Goal: Task Accomplishment & Management: Manage account settings

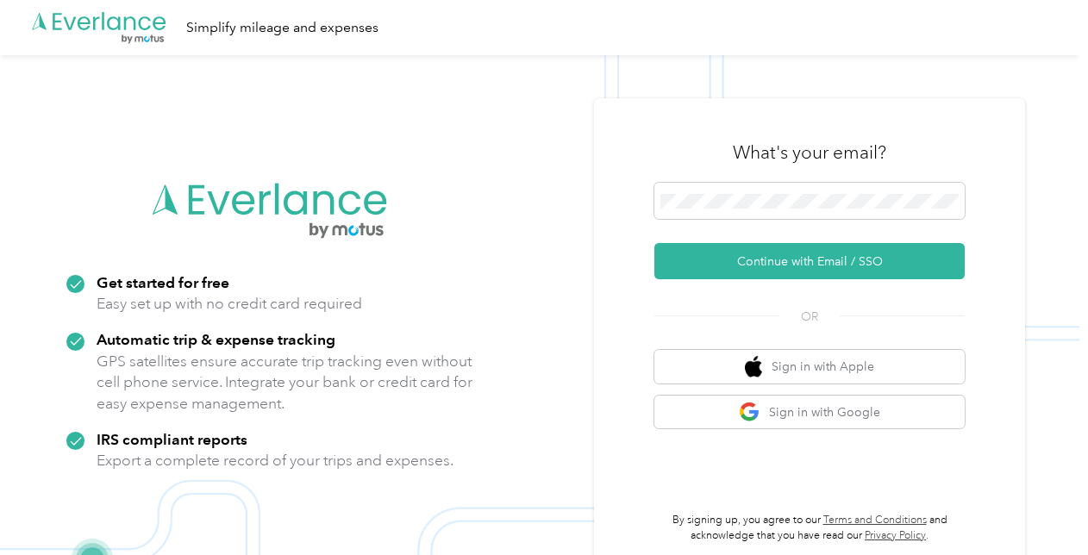
click at [615, 297] on div "What's your email? Continue with Email / SSO OR Sign in with Apple Sign in with…" at bounding box center [809, 332] width 431 height 469
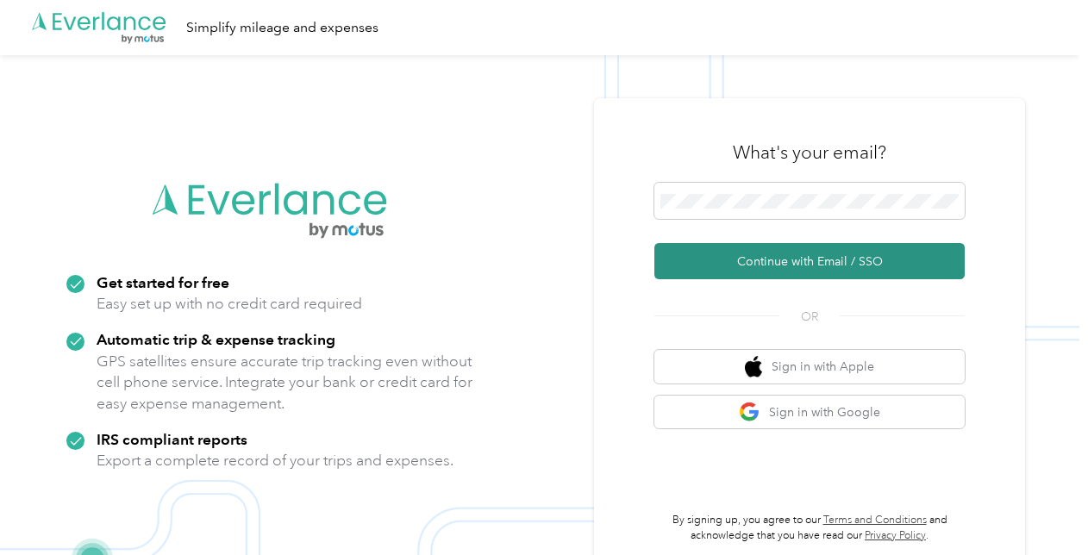
click at [702, 247] on button "Continue with Email / SSO" at bounding box center [809, 261] width 310 height 36
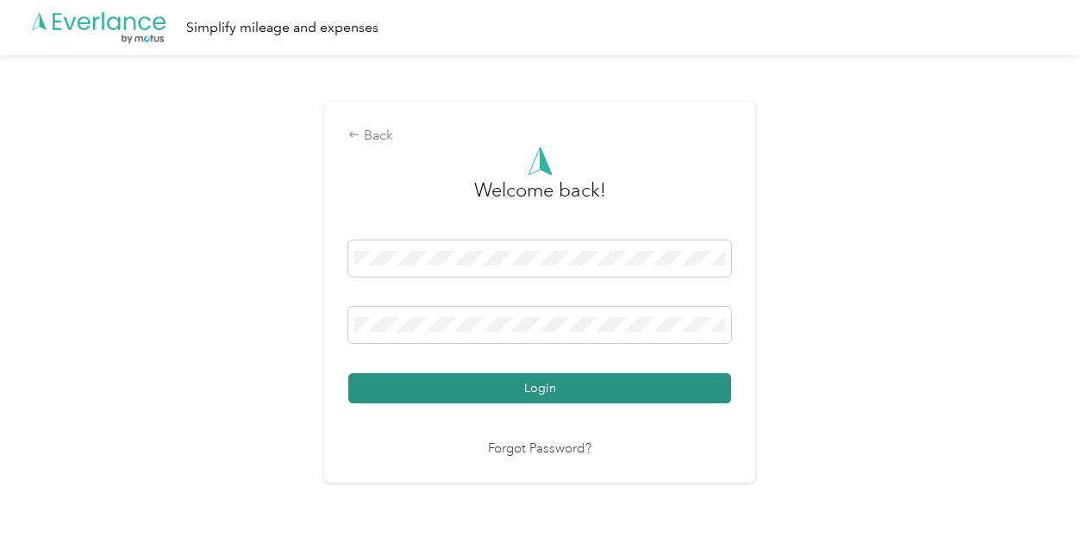
click at [361, 377] on button "Login" at bounding box center [539, 388] width 383 height 30
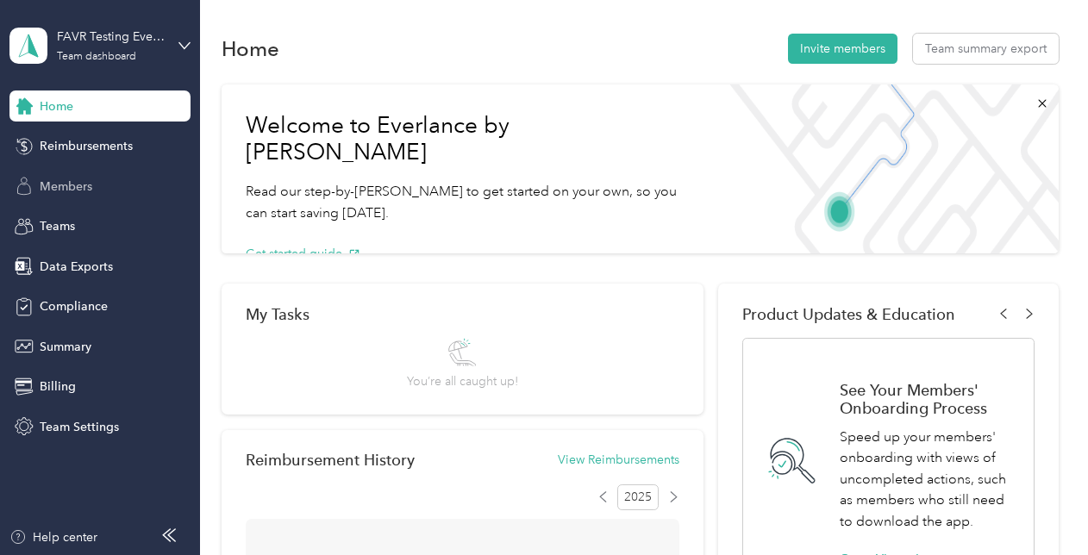
click at [46, 184] on span "Members" at bounding box center [66, 187] width 53 height 18
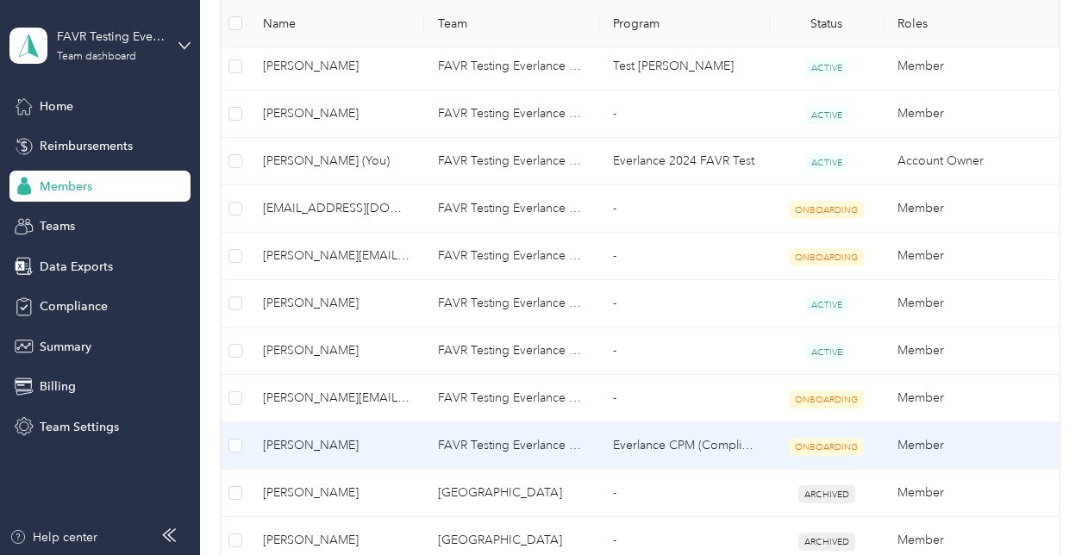
scroll to position [702, 0]
click at [757, 431] on td "Everlance CPM (Compliance)" at bounding box center [684, 444] width 171 height 47
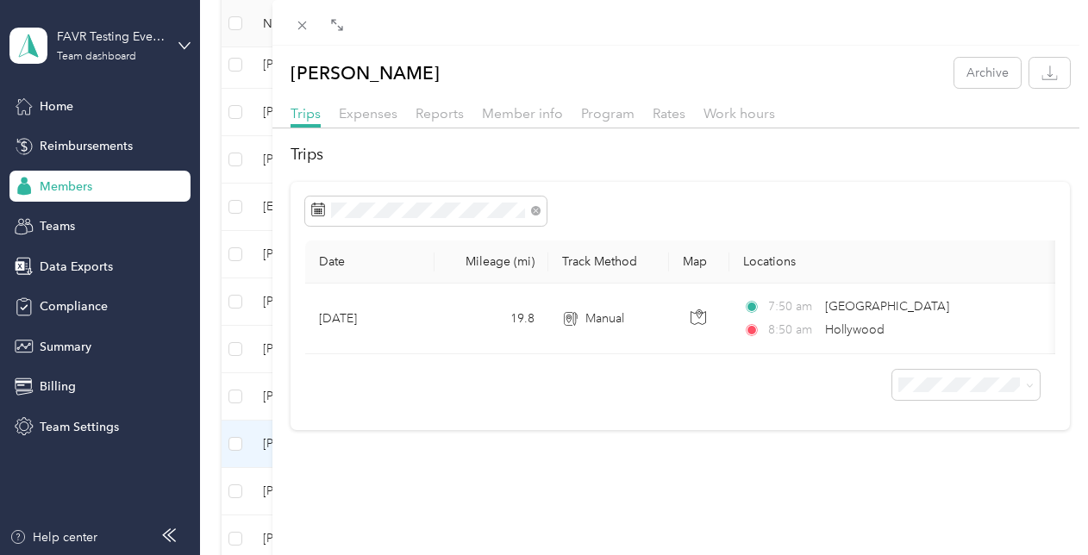
click at [435, 104] on div "Reports" at bounding box center [440, 114] width 48 height 22
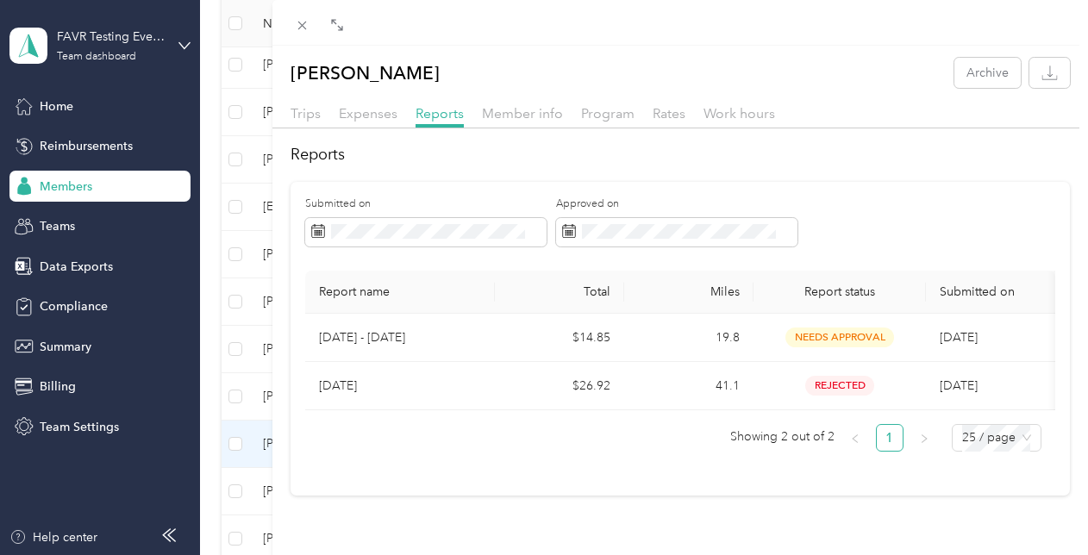
click at [73, 41] on div "[PERSON_NAME] Archive Trips Expenses Reports Member info Program Rates Work hou…" at bounding box center [544, 277] width 1088 height 555
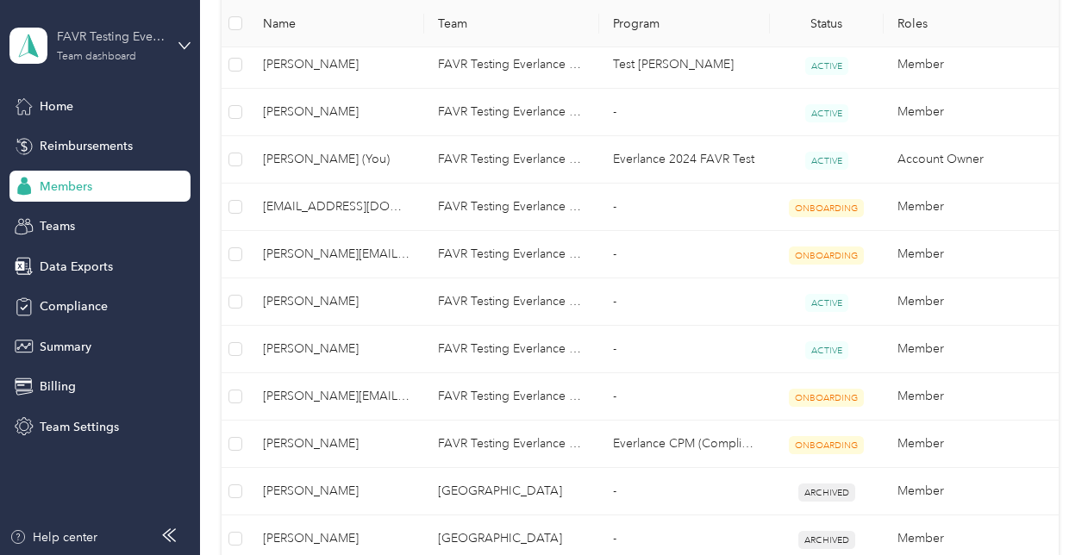
click at [79, 59] on div "Team dashboard" at bounding box center [96, 57] width 79 height 10
click at [72, 207] on div "Log out" at bounding box center [191, 220] width 339 height 30
